Goal: Task Accomplishment & Management: Complete application form

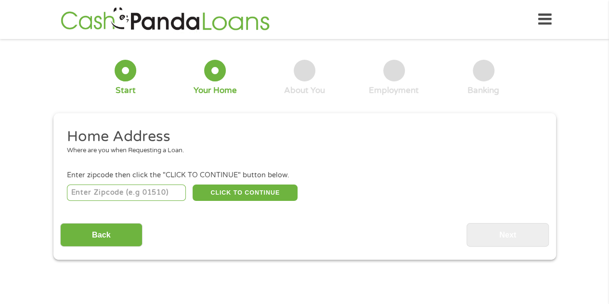
click at [165, 193] on input "number" at bounding box center [126, 192] width 119 height 16
type input "75052"
select select "[US_STATE]"
click at [254, 191] on button "CLICK TO CONTINUE" at bounding box center [245, 192] width 105 height 16
type input "75052"
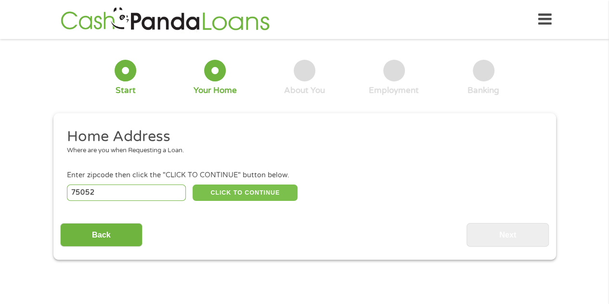
type input "[GEOGRAPHIC_DATA]"
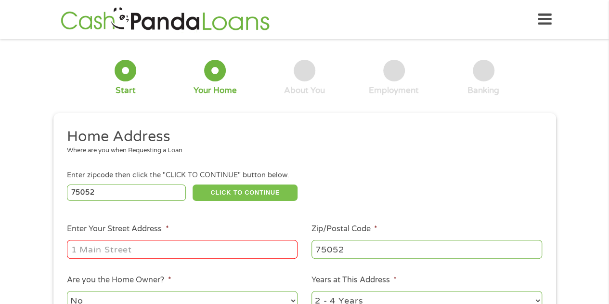
click at [193, 184] on button "CLICK TO CONTINUE" at bounding box center [245, 192] width 105 height 16
click at [234, 251] on input "Enter Your Street Address *" at bounding box center [182, 249] width 231 height 18
type input "2030 S. Forum Dr"
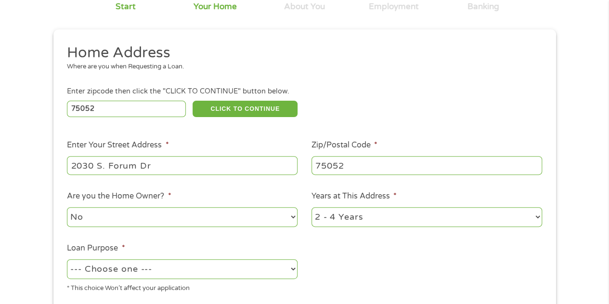
scroll to position [144, 0]
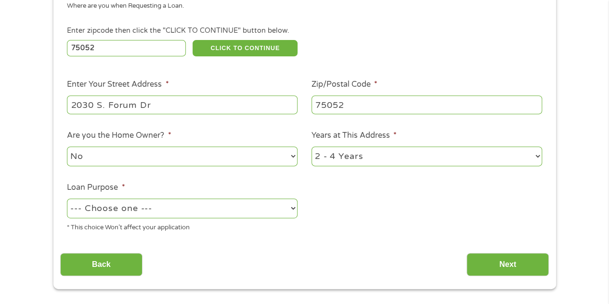
click at [354, 160] on select "1 Year or less 1 - 2 Years 2 - 4 Years Over 4 Years" at bounding box center [426, 156] width 231 height 20
select select "24months"
click at [311, 147] on select "1 Year or less 1 - 2 Years 2 - 4 Years Over 4 Years" at bounding box center [426, 156] width 231 height 20
click at [267, 213] on select "--- Choose one --- Pay Bills Debt Consolidation Home Improvement Major Purchase…" at bounding box center [182, 208] width 231 height 20
select select "other"
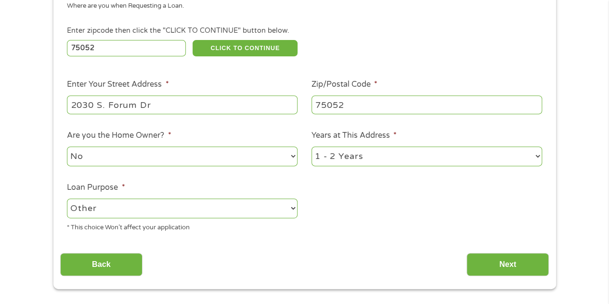
click at [67, 199] on select "--- Choose one --- Pay Bills Debt Consolidation Home Improvement Major Purchase…" at bounding box center [182, 208] width 231 height 20
click at [510, 270] on input "Next" at bounding box center [507, 265] width 82 height 24
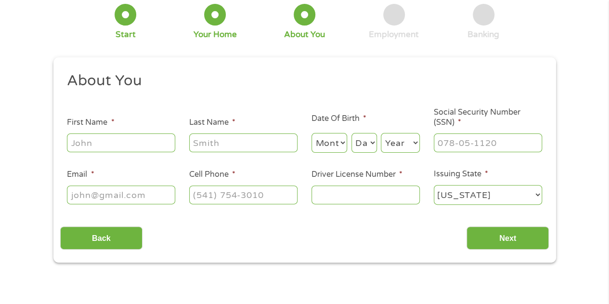
scroll to position [0, 0]
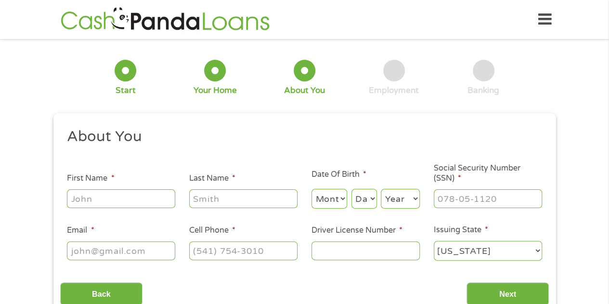
click at [147, 194] on input "First Name *" at bounding box center [121, 198] width 108 height 18
type input "Amber"
type input "[PERSON_NAME]"
type input "[EMAIL_ADDRESS][DOMAIN_NAME]"
type input "[PHONE_NUMBER]"
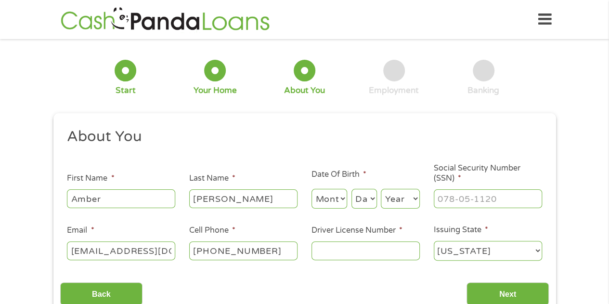
click at [338, 198] on select "Month 1 2 3 4 5 6 7 8 9 10 11 12" at bounding box center [329, 199] width 36 height 20
select select "7"
click at [311, 189] on select "Month 1 2 3 4 5 6 7 8 9 10 11 12" at bounding box center [329, 199] width 36 height 20
click at [357, 202] on select "Day 1 2 3 4 5 6 7 8 9 10 11 12 13 14 15 16 17 18 19 20 21 22 23 24 25 26 27 28 …" at bounding box center [364, 199] width 26 height 20
select select "22"
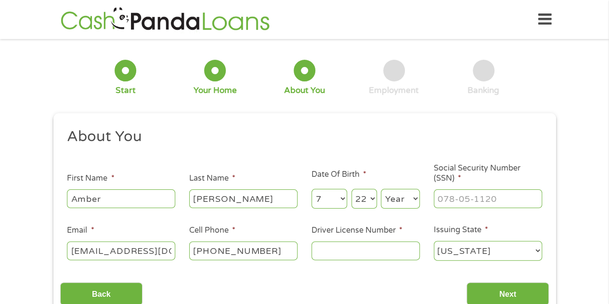
click at [351, 189] on select "Day 1 2 3 4 5 6 7 8 9 10 11 12 13 14 15 16 17 18 19 20 21 22 23 24 25 26 27 28 …" at bounding box center [364, 199] width 26 height 20
click at [417, 206] on select "Year [DATE] 2006 2005 2004 2003 2002 2001 2000 1999 1998 1997 1996 1995 1994 19…" at bounding box center [400, 199] width 39 height 20
select select "1986"
click at [381, 189] on select "Year [DATE] 2006 2005 2004 2003 2002 2001 2000 1999 1998 1997 1996 1995 1994 19…" at bounding box center [400, 199] width 39 height 20
click at [474, 194] on input "___-__-____" at bounding box center [488, 198] width 108 height 18
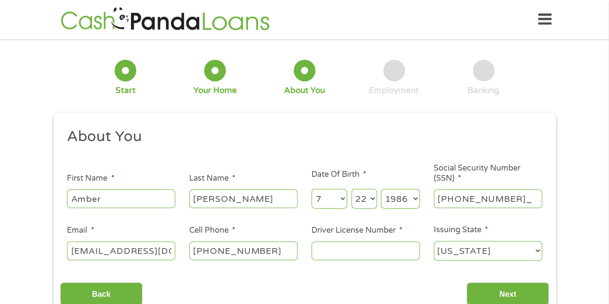
type input "382-98-7343"
click at [390, 257] on input "Driver License Number *" at bounding box center [365, 250] width 108 height 18
type input "34982925"
click at [507, 297] on input "Next" at bounding box center [507, 294] width 82 height 24
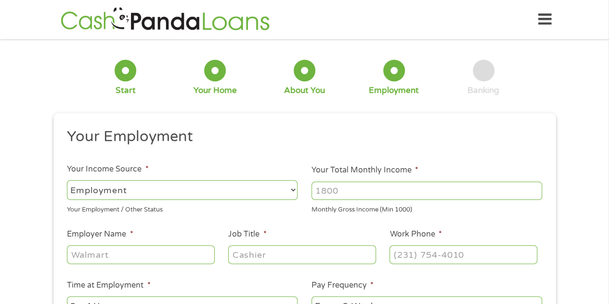
scroll to position [4, 4]
click at [251, 189] on select "--- Choose one --- Employment [DEMOGRAPHIC_DATA] Benefits" at bounding box center [182, 190] width 231 height 20
click at [352, 192] on input "Your Total Monthly Income *" at bounding box center [426, 190] width 231 height 18
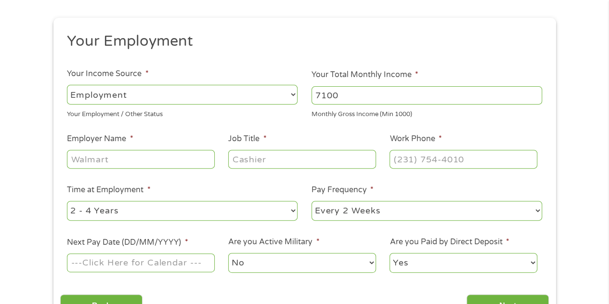
scroll to position [96, 0]
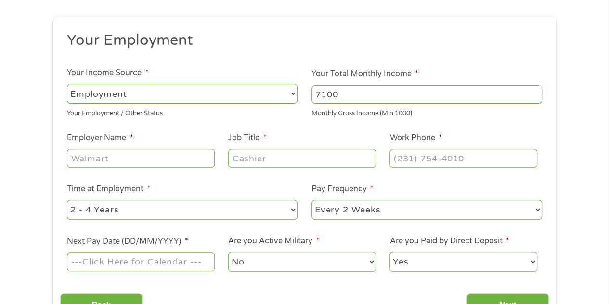
type input "7100"
click at [176, 151] on input "Employer Name *" at bounding box center [140, 158] width 147 height 18
type input "[GEOGRAPHIC_DATA]"
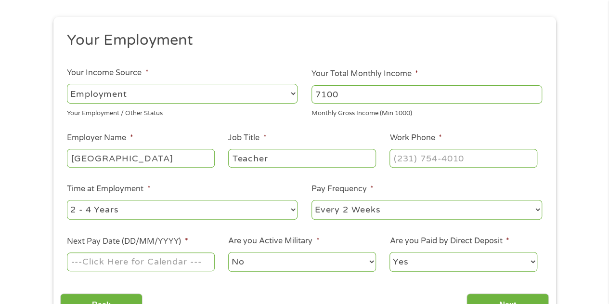
type input "Teacher"
type input "[PHONE_NUMBER]"
click at [166, 211] on select "--- Choose one --- 1 Year or less 1 - 2 Years 2 - 4 Years Over 4 Years" at bounding box center [182, 210] width 231 height 20
select select "24months"
click at [67, 200] on select "--- Choose one --- 1 Year or less 1 - 2 Years 2 - 4 Years Over 4 Years" at bounding box center [182, 210] width 231 height 20
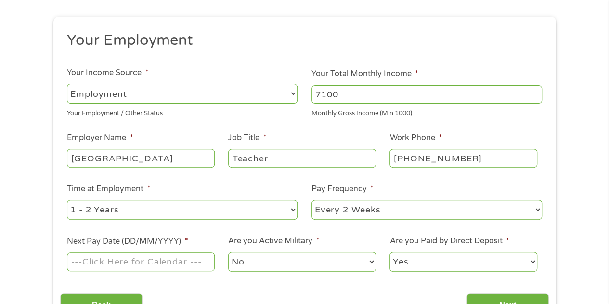
click at [330, 216] on select "--- Choose one --- Every 2 Weeks Every Week Monthly Semi-Monthly" at bounding box center [426, 210] width 231 height 20
select select "monthly"
click at [311, 200] on select "--- Choose one --- Every 2 Weeks Every Week Monthly Semi-Monthly" at bounding box center [426, 210] width 231 height 20
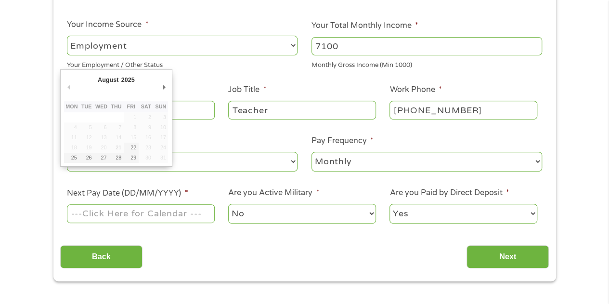
click at [170, 218] on input "Next Pay Date (DD/MM/YYYY) *" at bounding box center [140, 213] width 147 height 18
type input "[DATE]"
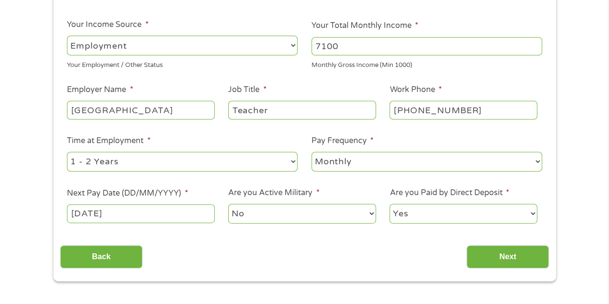
click at [431, 216] on select "Yes No" at bounding box center [462, 214] width 147 height 20
click at [492, 252] on input "Next" at bounding box center [507, 257] width 82 height 24
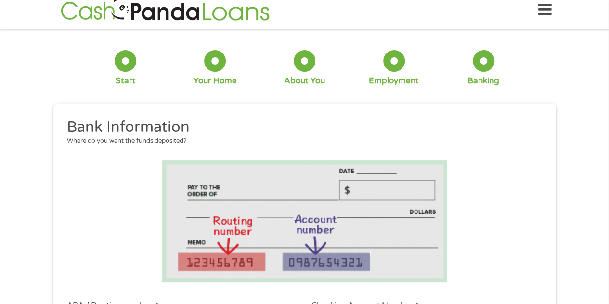
scroll to position [193, 0]
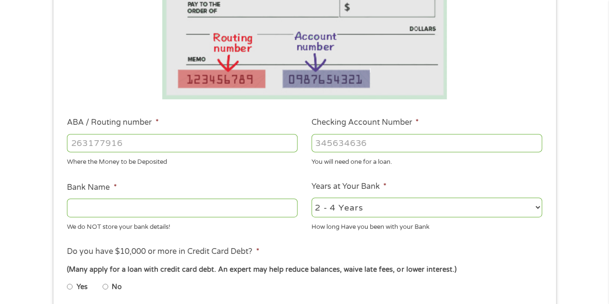
click at [191, 143] on input "ABA / Routing number *" at bounding box center [182, 143] width 231 height 18
type input "111000614"
type input "JPMORGAN CHASE BANK NA"
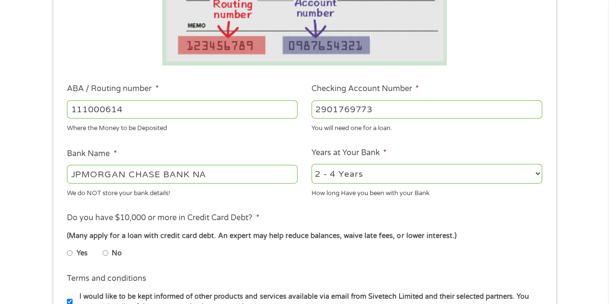
scroll to position [241, 0]
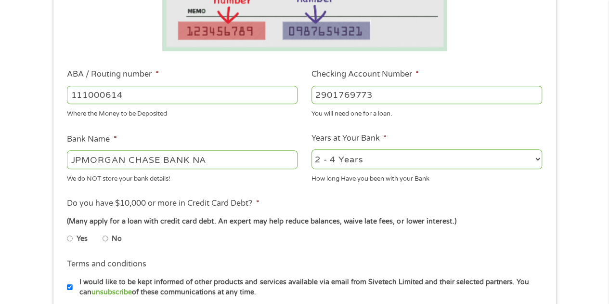
type input "2901769773"
click at [330, 159] on select "2 - 4 Years 6 - 12 Months 1 - 2 Years Over 4 Years" at bounding box center [426, 159] width 231 height 20
select select "24months"
click at [311, 150] on select "2 - 4 Years 6 - 12 Months 1 - 2 Years Over 4 Years" at bounding box center [426, 159] width 231 height 20
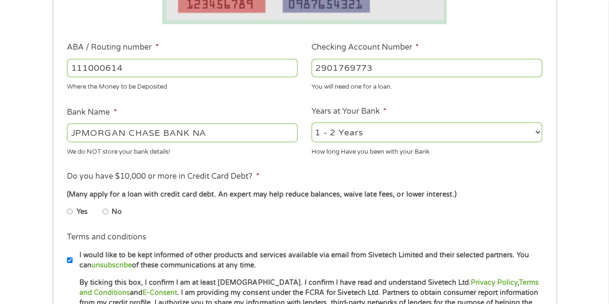
scroll to position [289, 0]
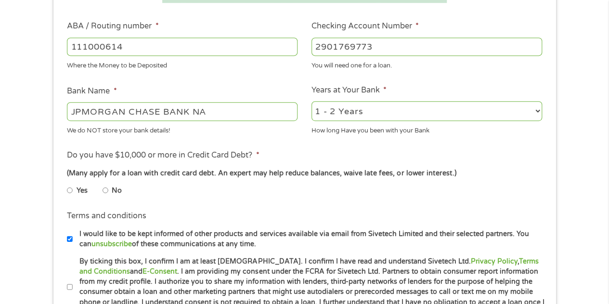
click at [103, 193] on input "No" at bounding box center [106, 189] width 6 height 15
radio input "true"
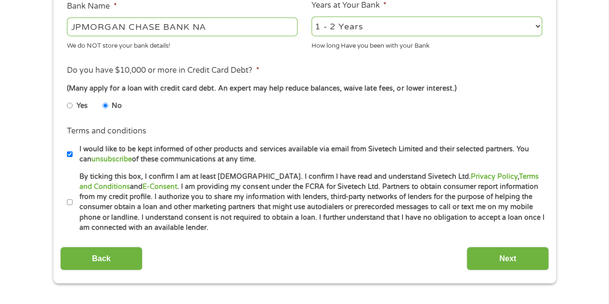
scroll to position [385, 0]
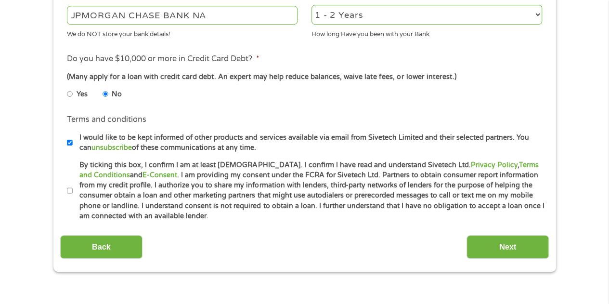
click at [69, 190] on input "By ticking this box, I confirm I am at least [DEMOGRAPHIC_DATA]. I confirm I ha…" at bounding box center [70, 190] width 6 height 15
checkbox input "true"
click at [501, 249] on input "Next" at bounding box center [507, 247] width 82 height 24
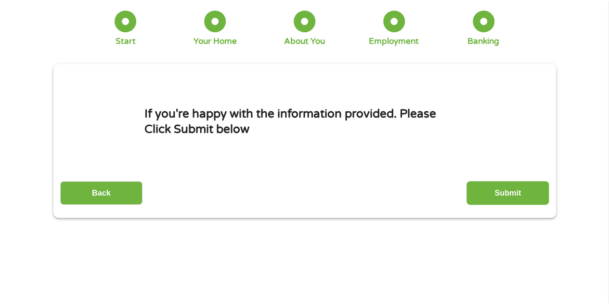
scroll to position [0, 0]
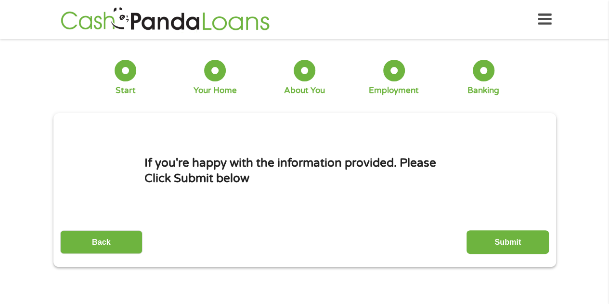
click at [501, 249] on input "Submit" at bounding box center [507, 242] width 82 height 24
